Goal: Information Seeking & Learning: Learn about a topic

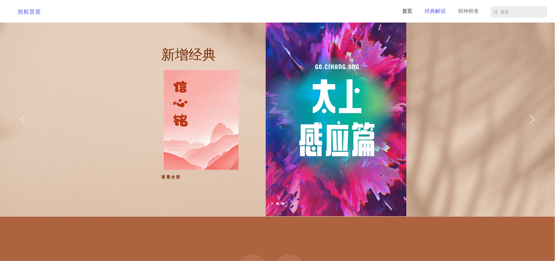
click at [441, 12] on p "经典解说" at bounding box center [435, 11] width 26 height 8
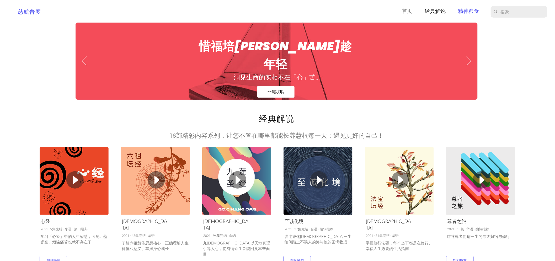
click at [471, 14] on p "精神粮食" at bounding box center [469, 11] width 26 height 8
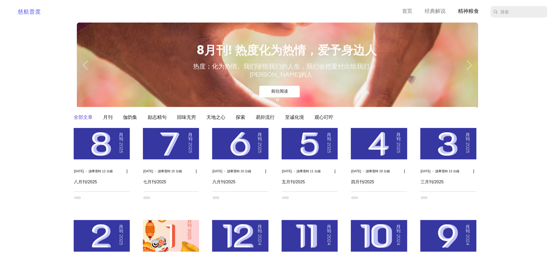
click at [178, 146] on img "部落格動態消息" at bounding box center [171, 143] width 56 height 31
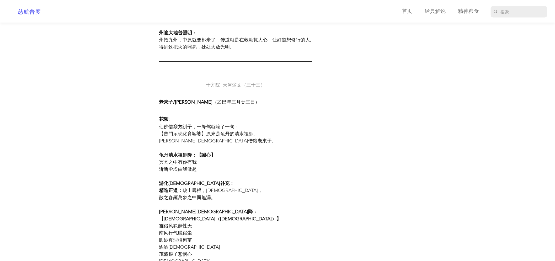
scroll to position [3220, 0]
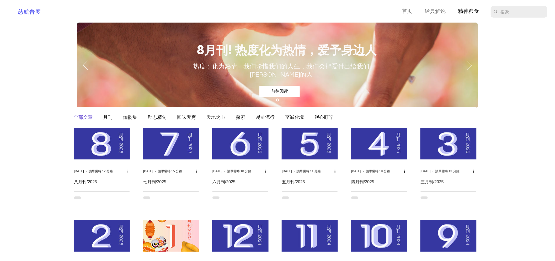
click at [100, 151] on img "部落格動態消息" at bounding box center [102, 143] width 56 height 31
click at [116, 146] on img "部落格動態消息" at bounding box center [102, 143] width 56 height 31
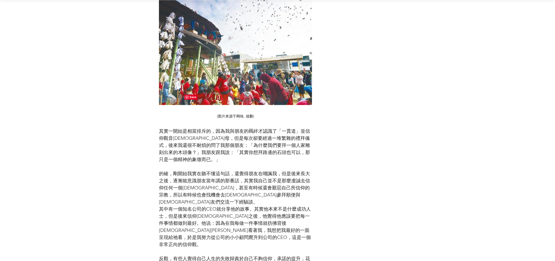
scroll to position [3770, 0]
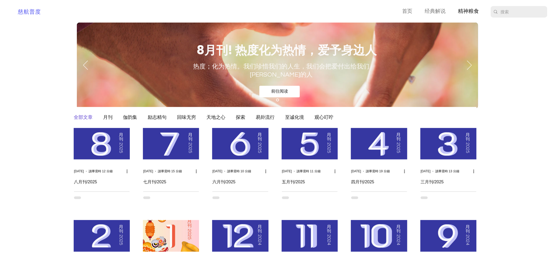
click at [182, 140] on img "部落格動態消息" at bounding box center [171, 143] width 56 height 31
click at [168, 147] on img "部落格動態消息" at bounding box center [171, 143] width 56 height 31
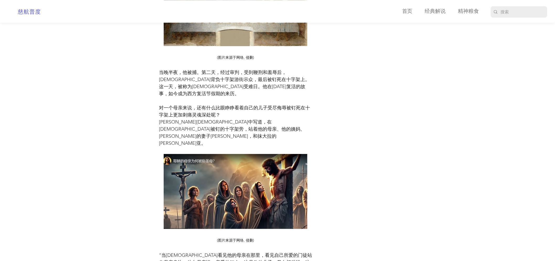
scroll to position [2103, 0]
